Goal: Task Accomplishment & Management: Complete application form

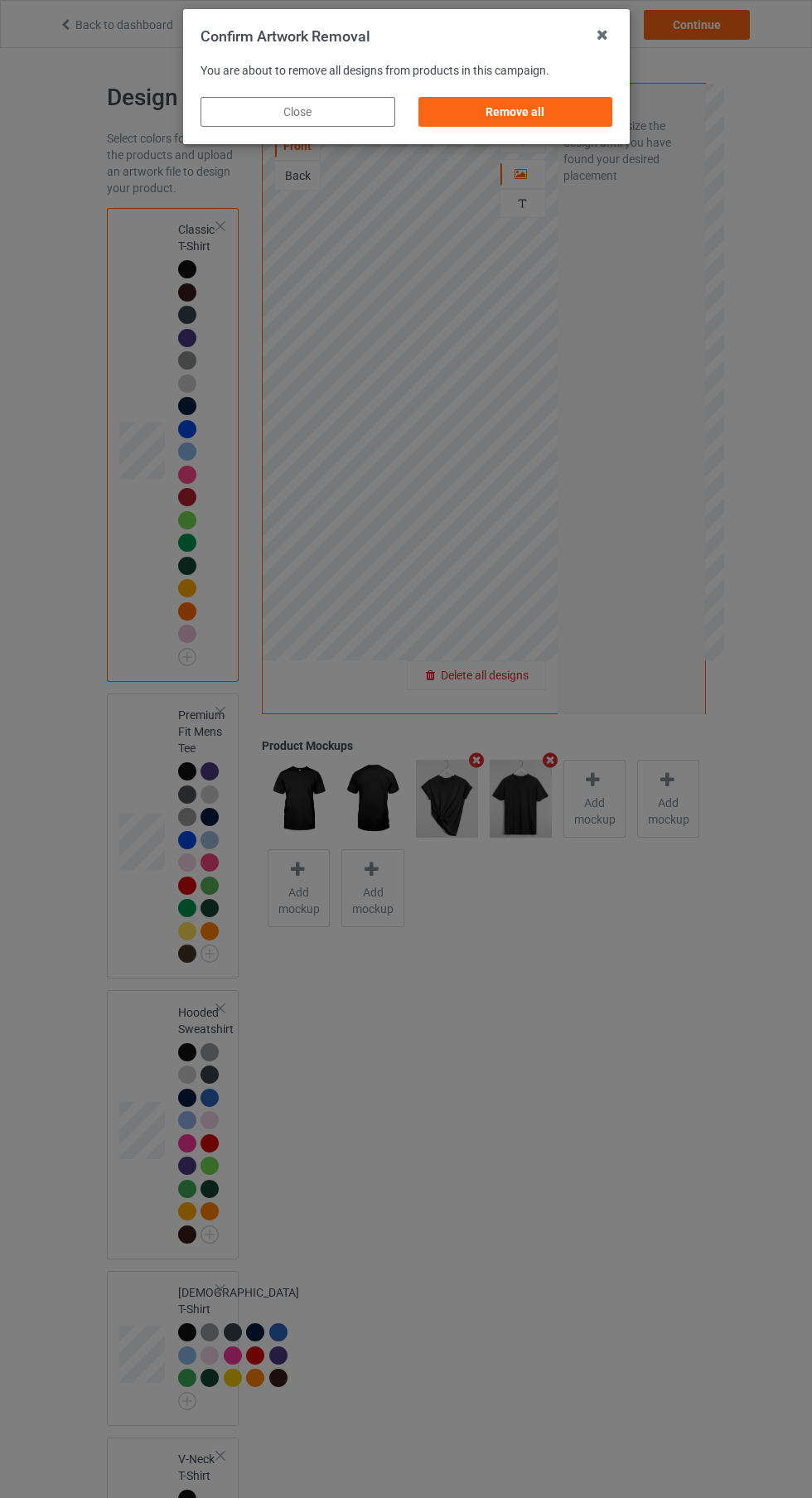
click at [579, 111] on div "Remove all" at bounding box center [514, 111] width 194 height 30
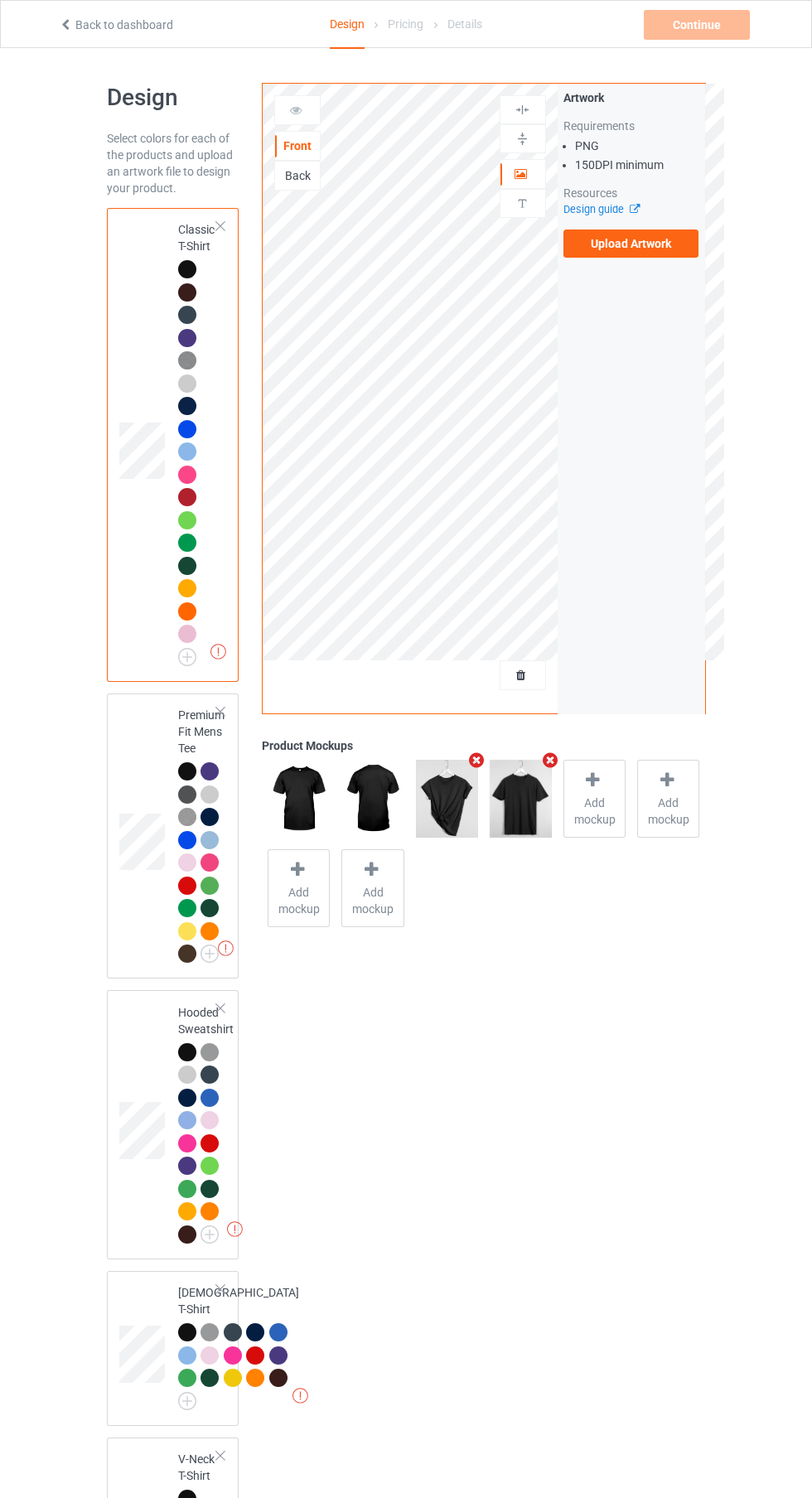
click at [666, 250] on label "Upload Artwork" at bounding box center [631, 244] width 136 height 29
click at [0, 0] on input "Upload Artwork" at bounding box center [0, 0] width 0 height 0
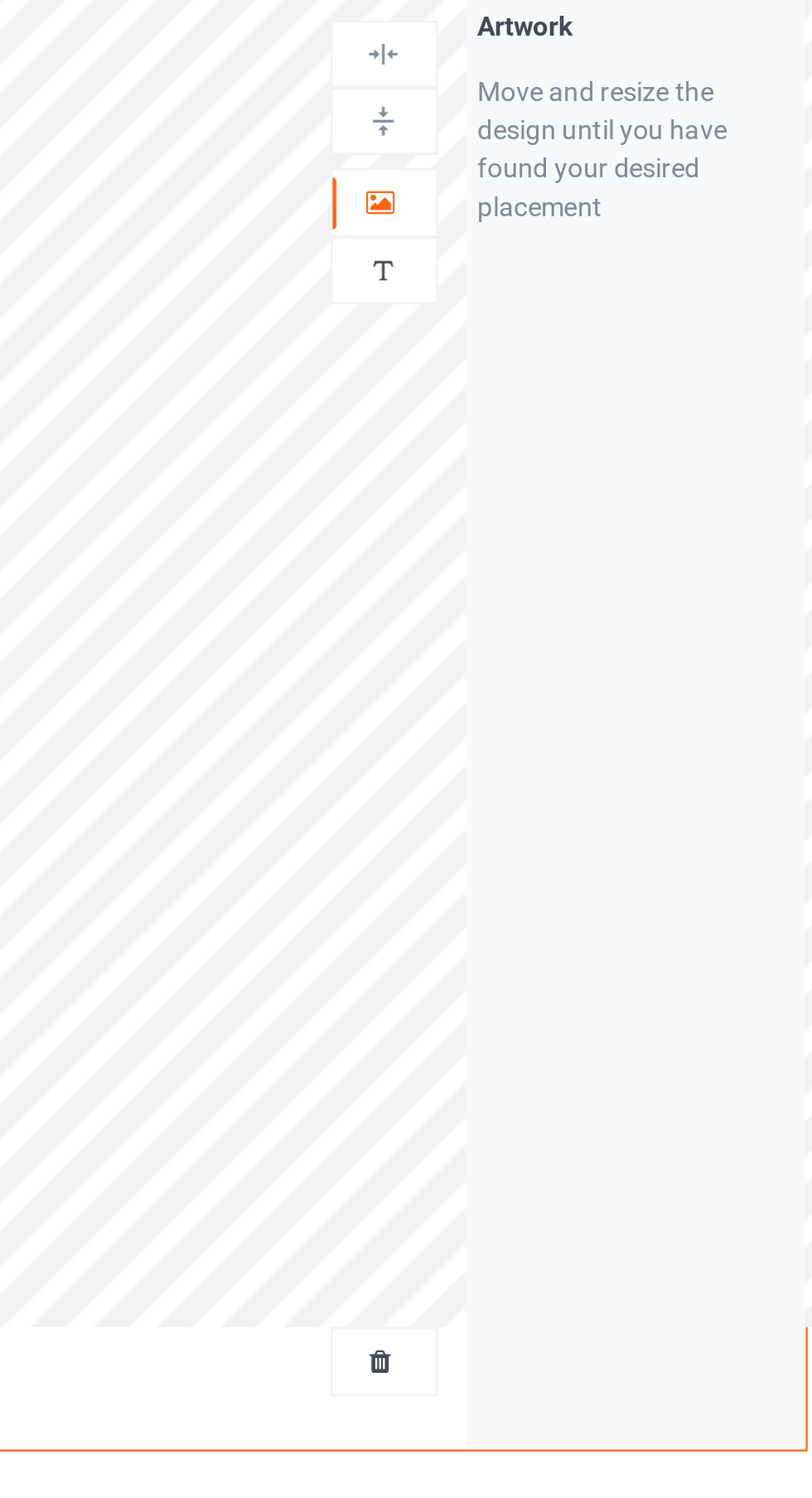
scroll to position [3, 0]
click at [527, 177] on div at bounding box center [523, 171] width 45 height 16
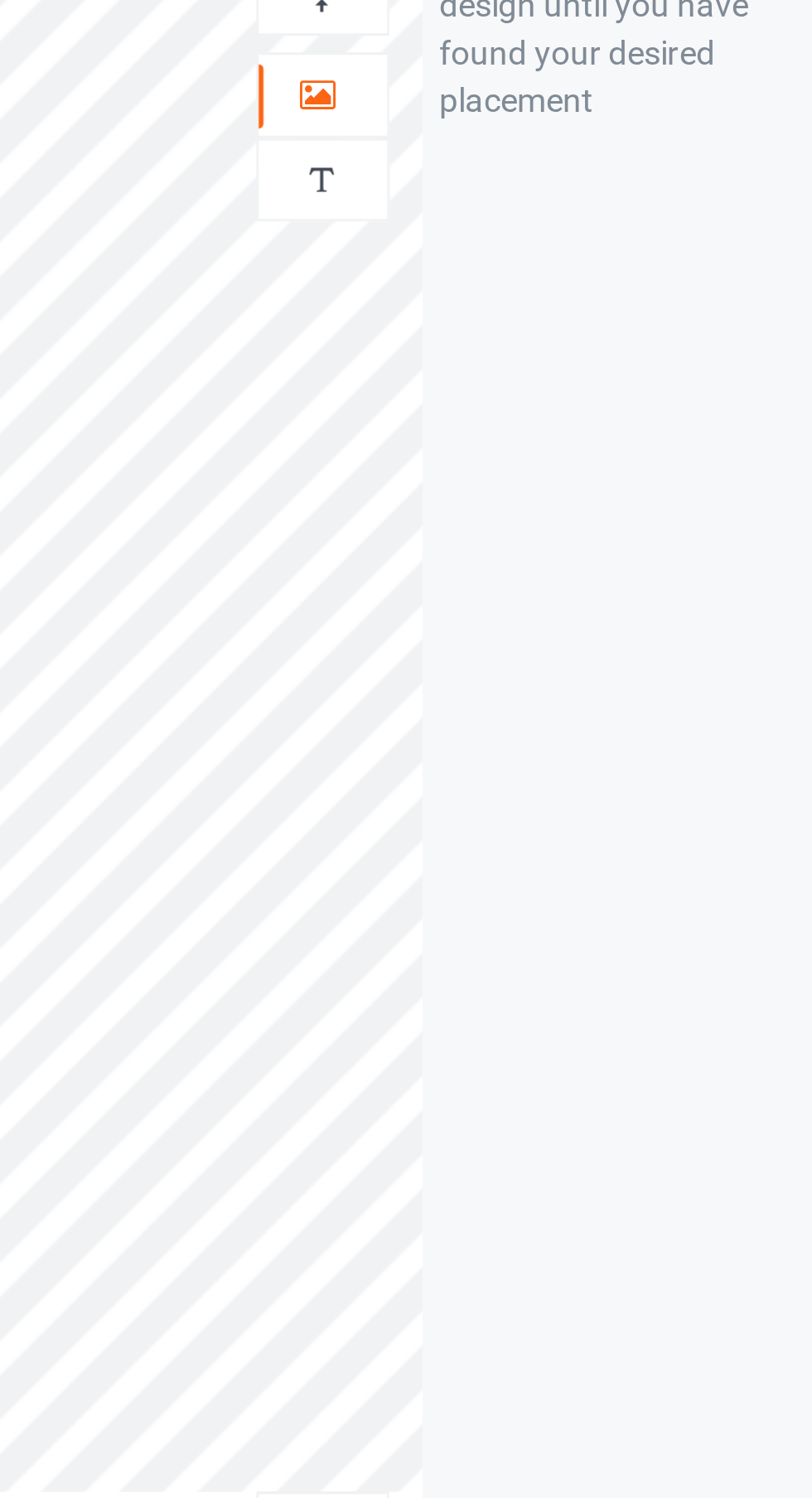
click at [606, 259] on div "Artwork Move and resize the design until you have found your desired placement" at bounding box center [631, 396] width 148 height 630
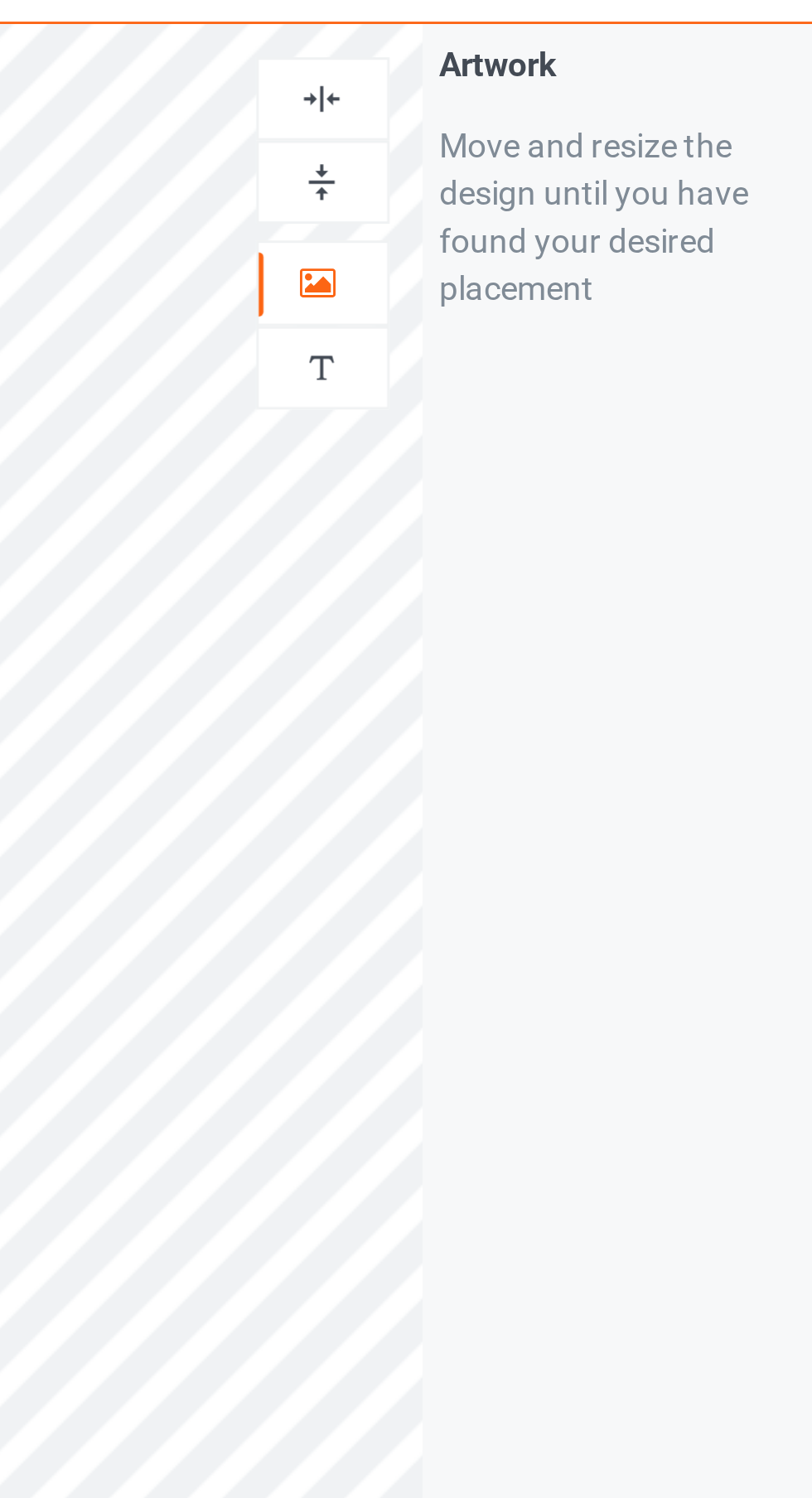
click at [535, 136] on div at bounding box center [523, 136] width 45 height 16
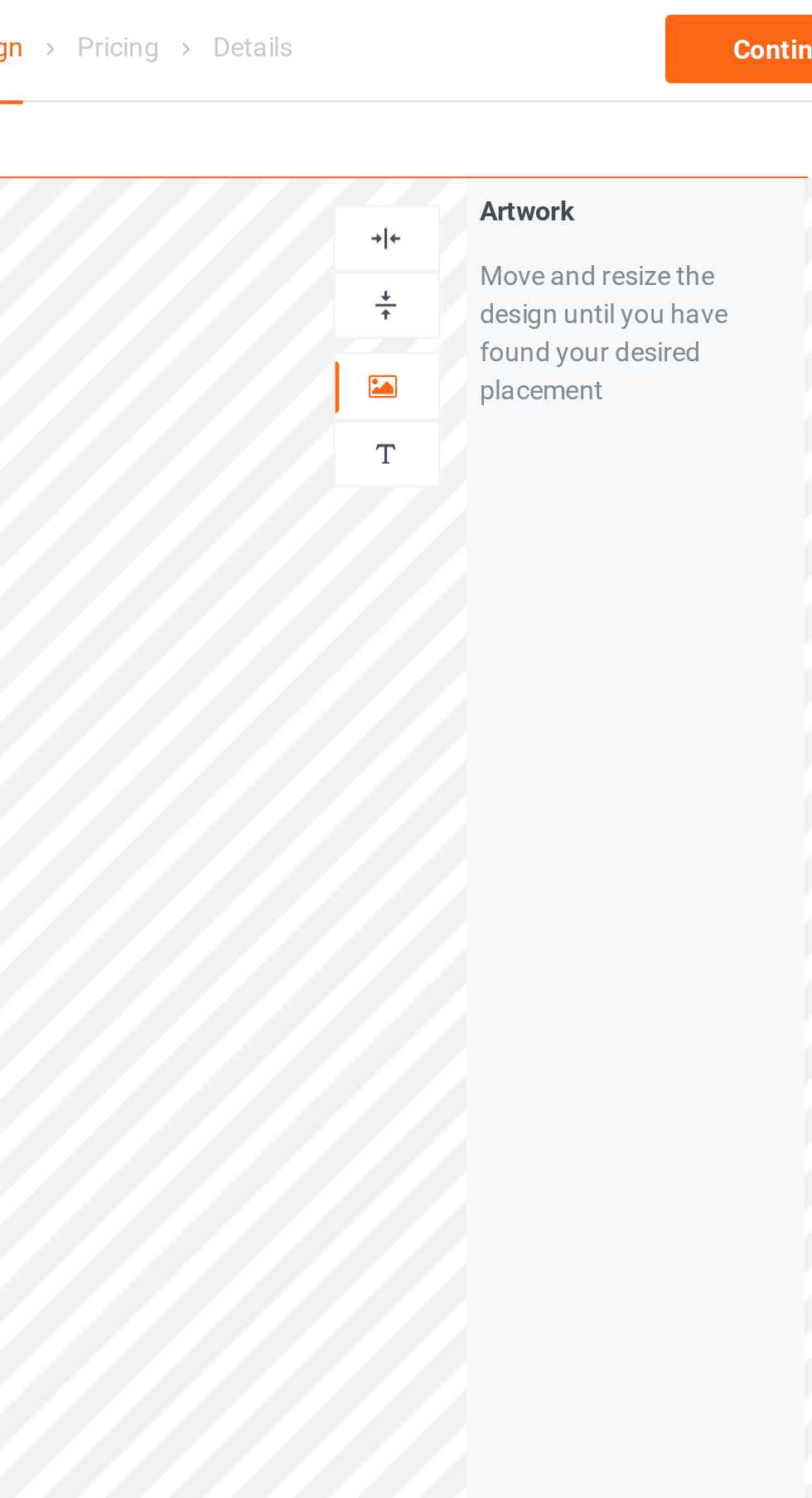
scroll to position [0, 0]
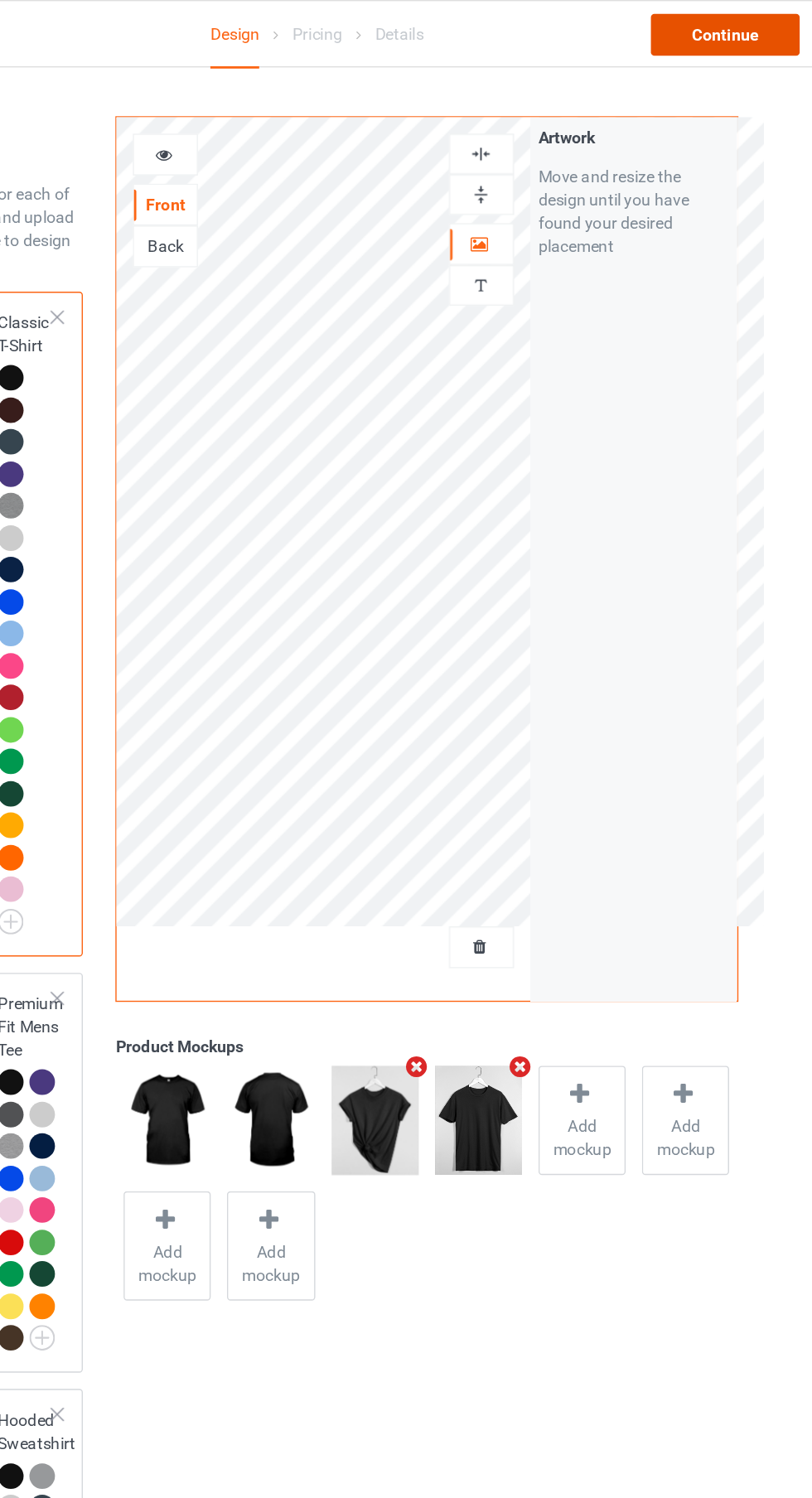
click at [716, 31] on div "Continue" at bounding box center [696, 25] width 106 height 30
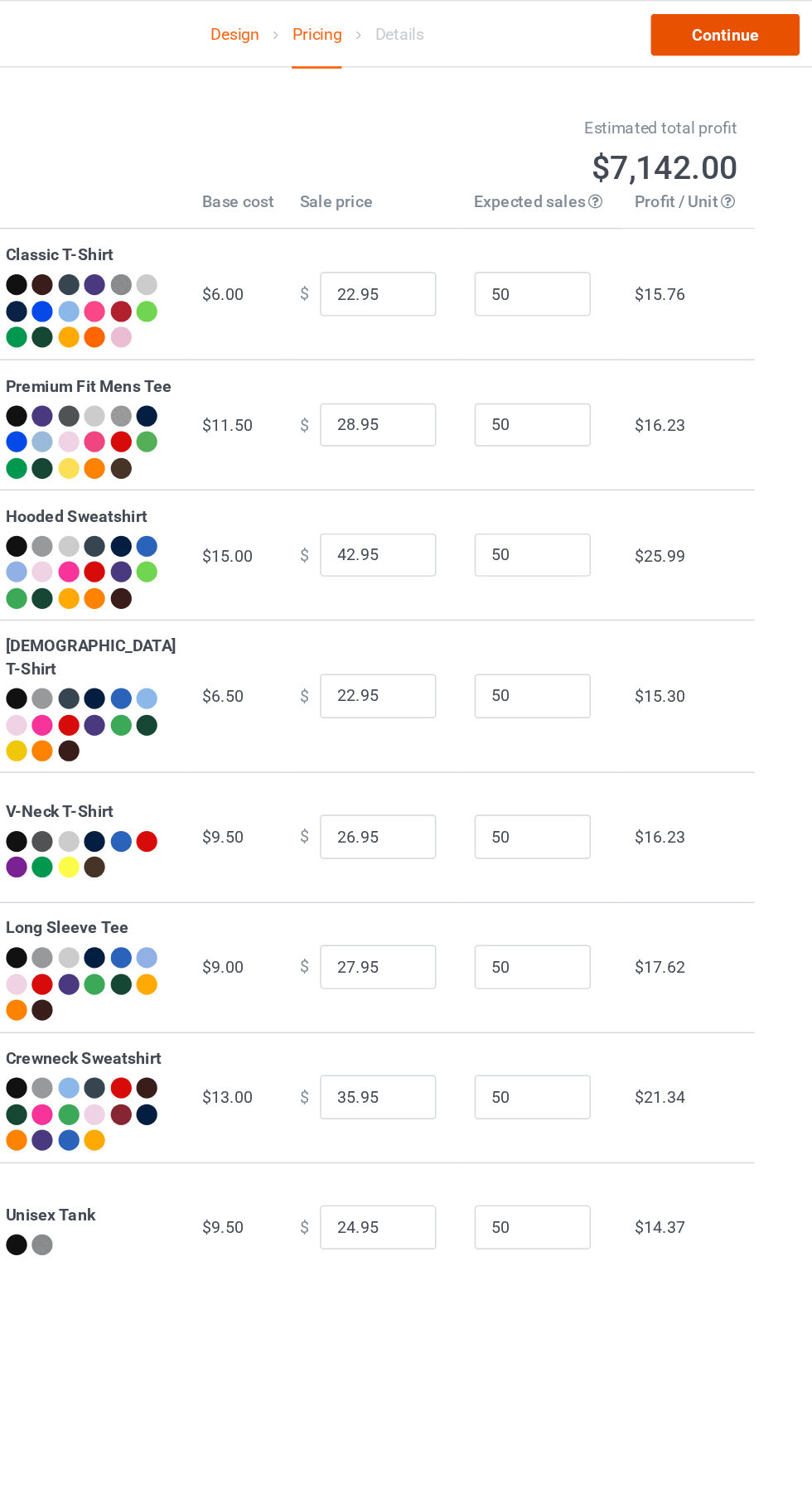
click at [691, 22] on link "Continue" at bounding box center [696, 25] width 106 height 30
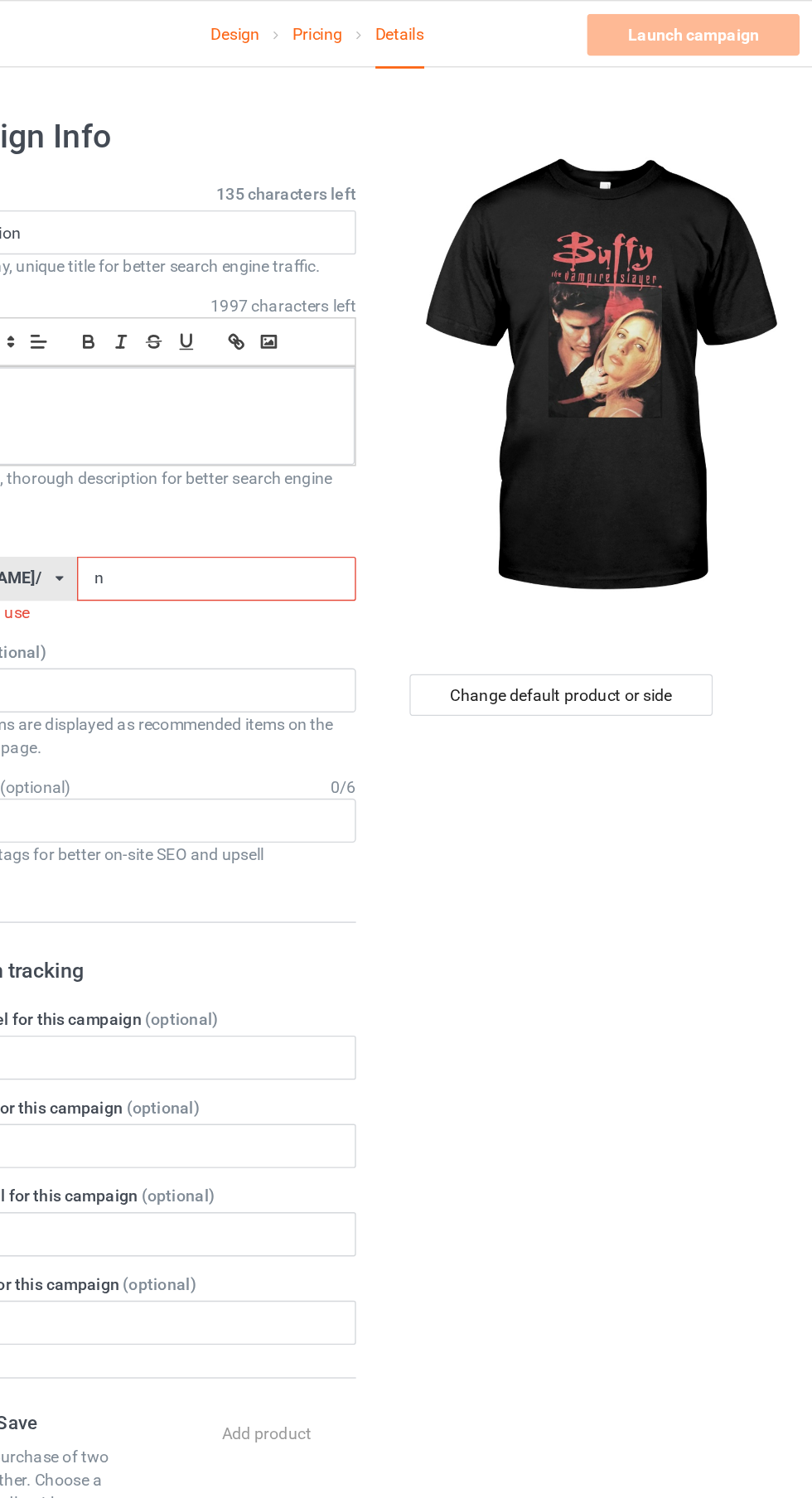
click at [360, 409] on input "n" at bounding box center [333, 412] width 199 height 31
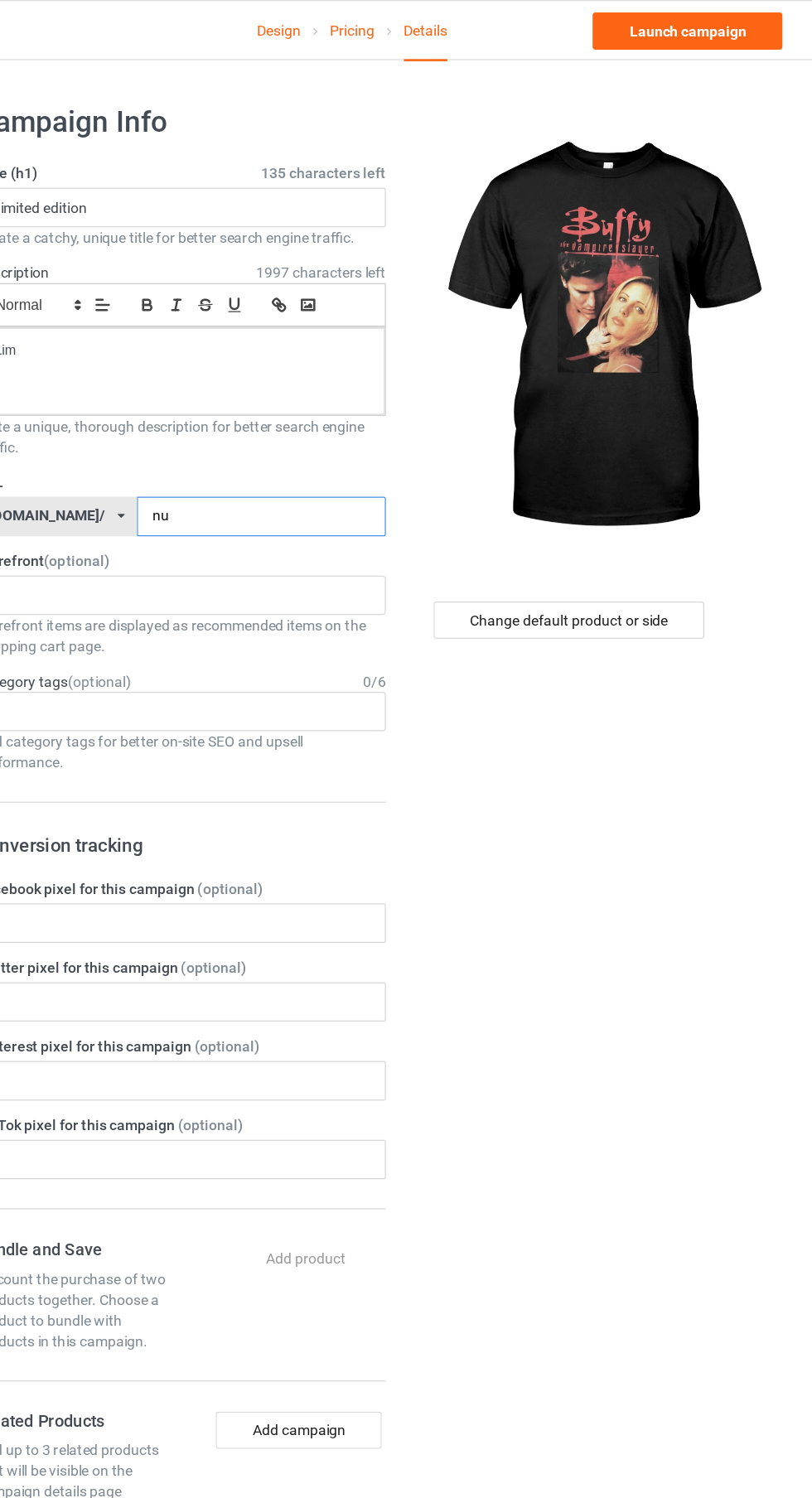
type input "nu"
